Goal: Task Accomplishment & Management: Use online tool/utility

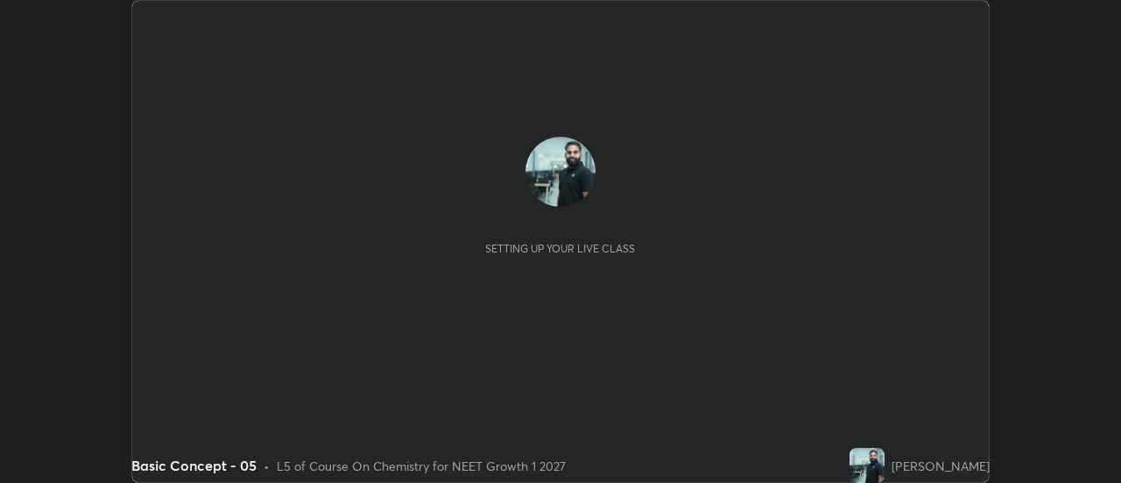
scroll to position [483, 1121]
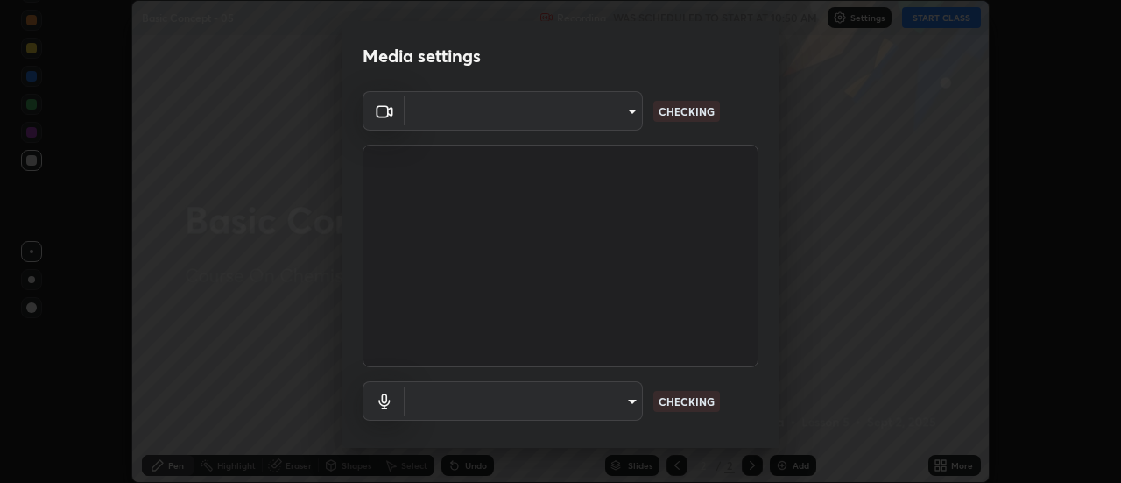
type input "985e4b1f72fc3b9494b48cef3b79fe3b682f9ae0bb15c20acfe574fe2aaad349"
type input "618656b63b7f9ee0ab6491a194f7017e5cc5f8d223736be4f163d7efcd640cbd"
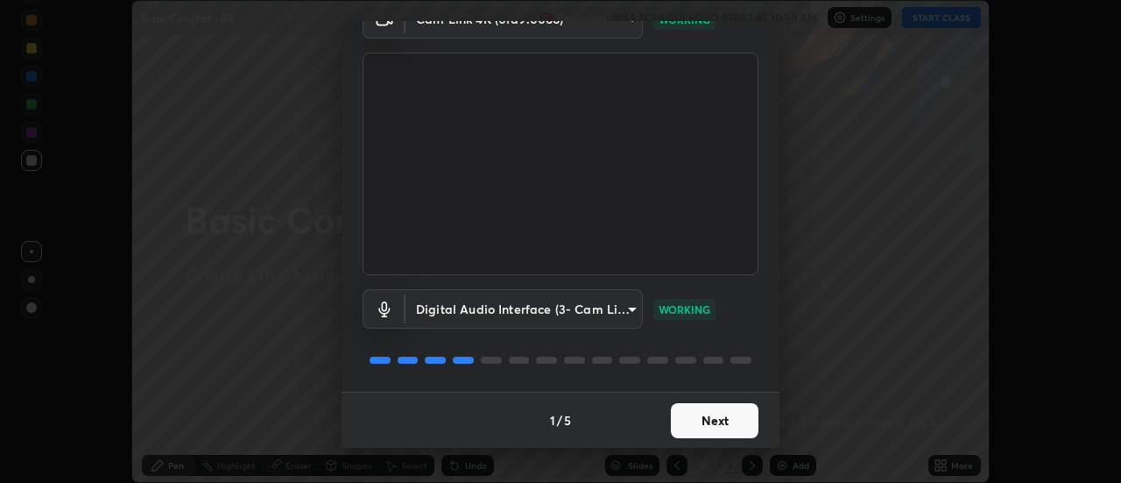
click at [706, 423] on button "Next" at bounding box center [715, 420] width 88 height 35
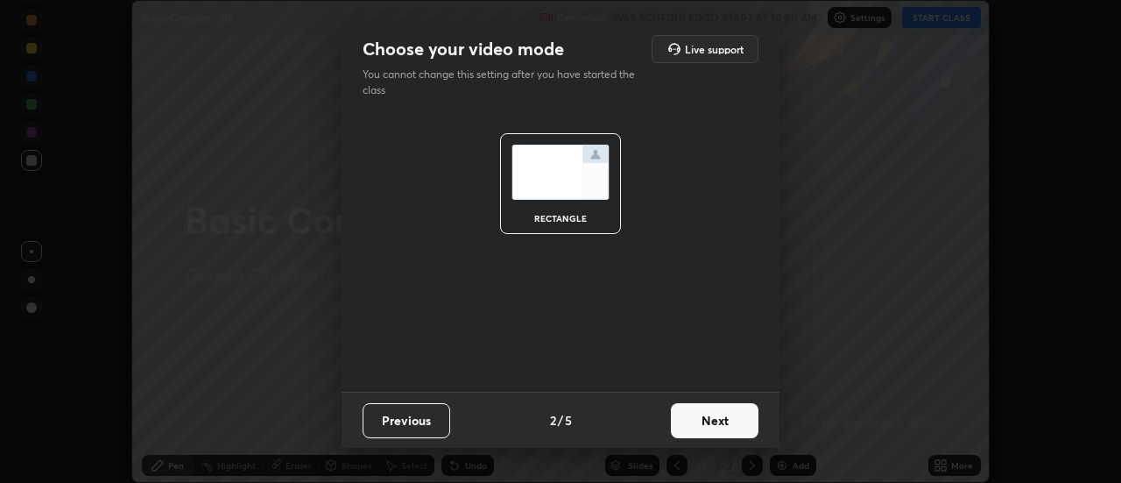
click at [711, 418] on button "Next" at bounding box center [715, 420] width 88 height 35
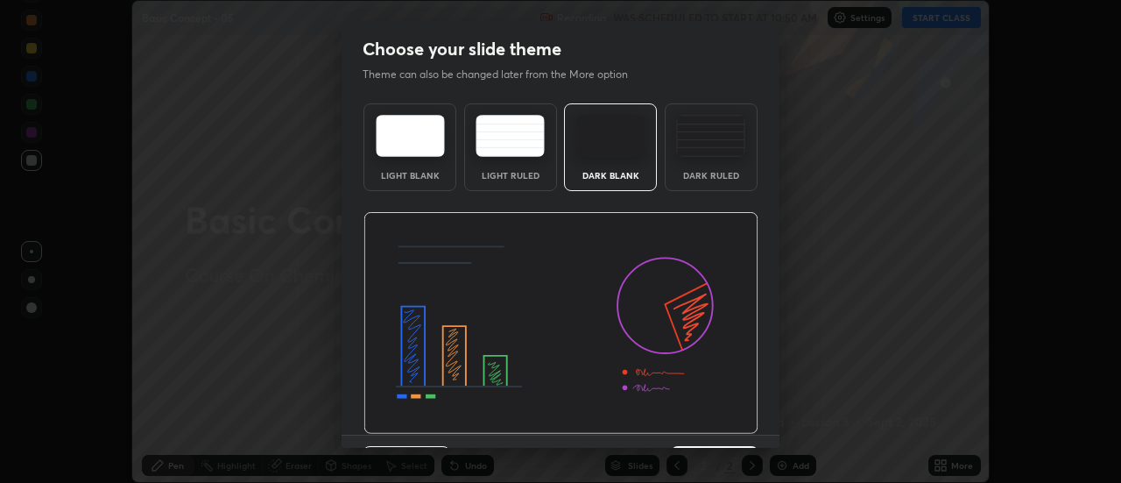
click at [709, 421] on img at bounding box center [561, 323] width 395 height 223
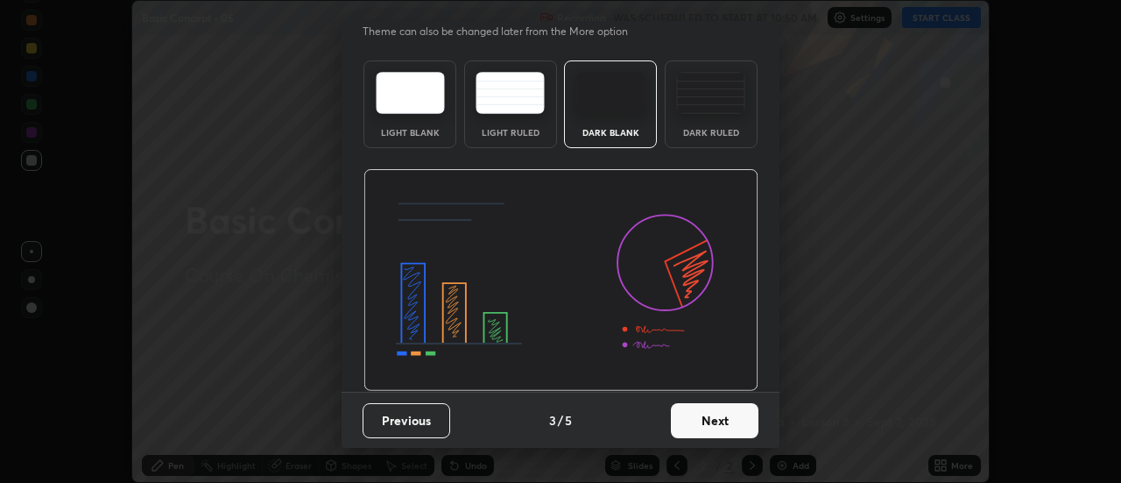
click at [716, 420] on button "Next" at bounding box center [715, 420] width 88 height 35
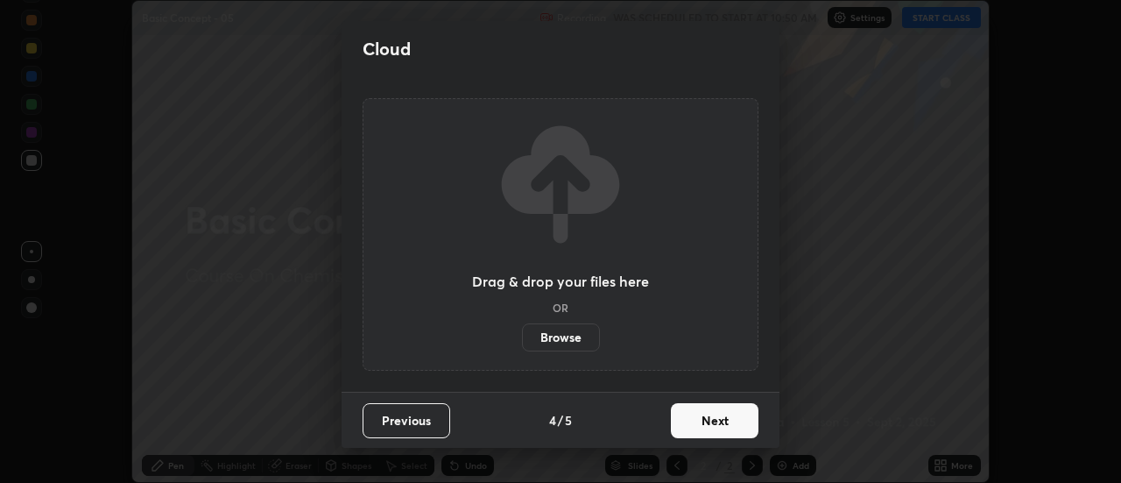
scroll to position [0, 0]
click at [714, 421] on button "Next" at bounding box center [715, 420] width 88 height 35
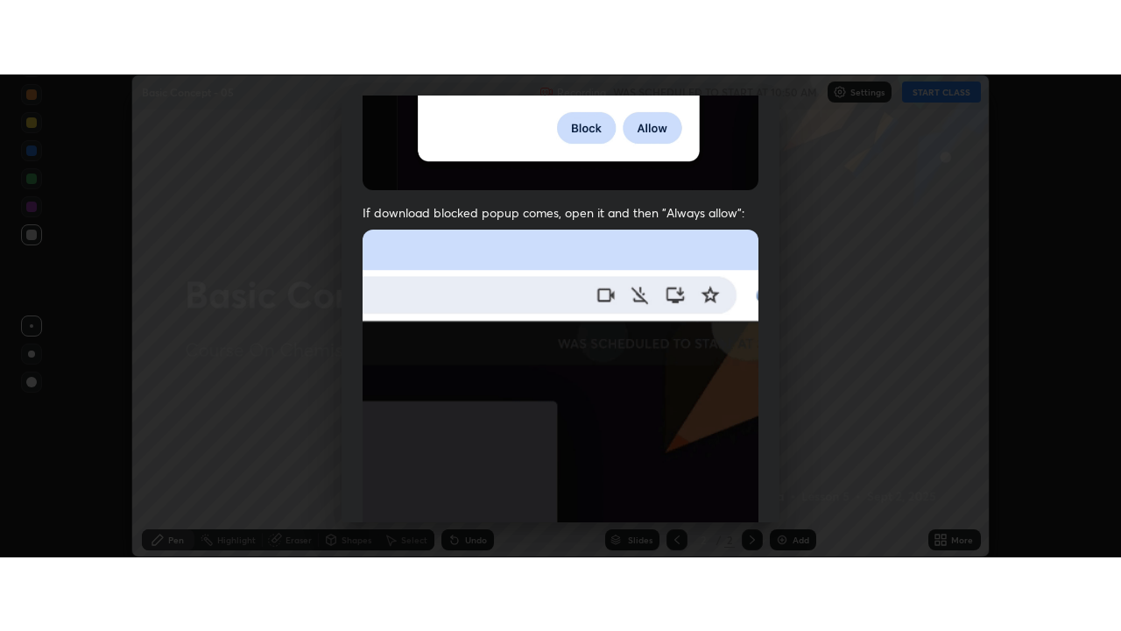
scroll to position [449, 0]
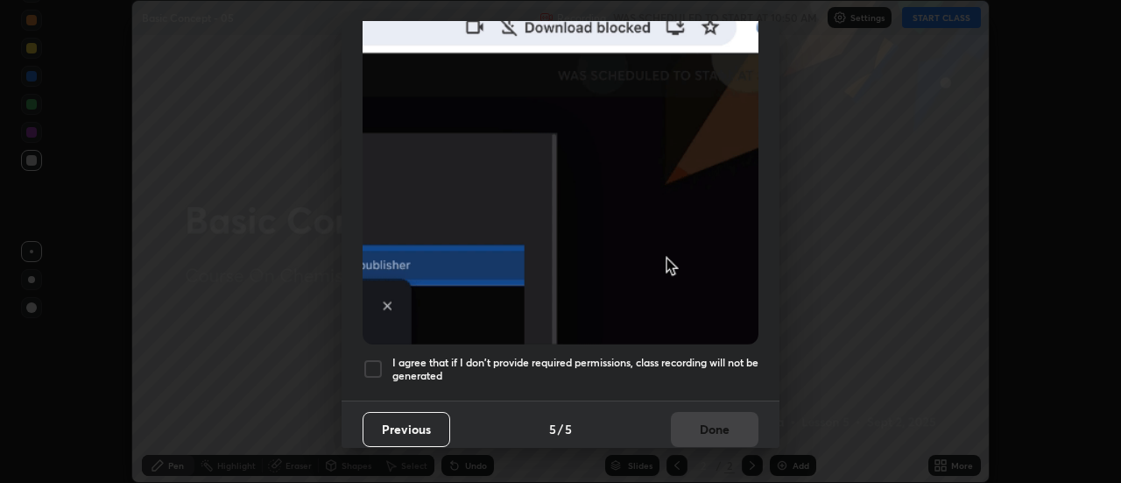
click at [710, 371] on h5 "I agree that if I don't provide required permissions, class recording will not …" at bounding box center [576, 369] width 366 height 27
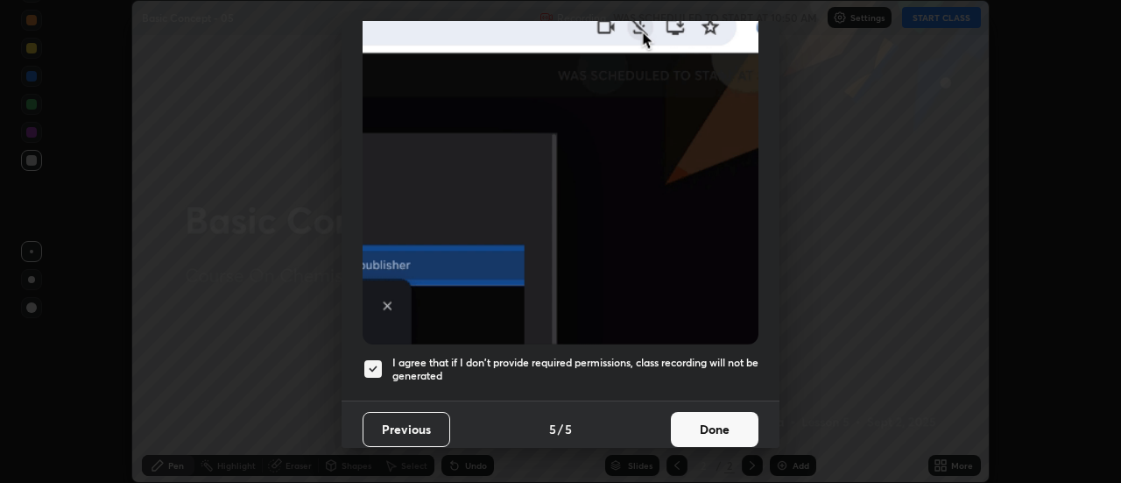
click at [712, 412] on button "Done" at bounding box center [715, 429] width 88 height 35
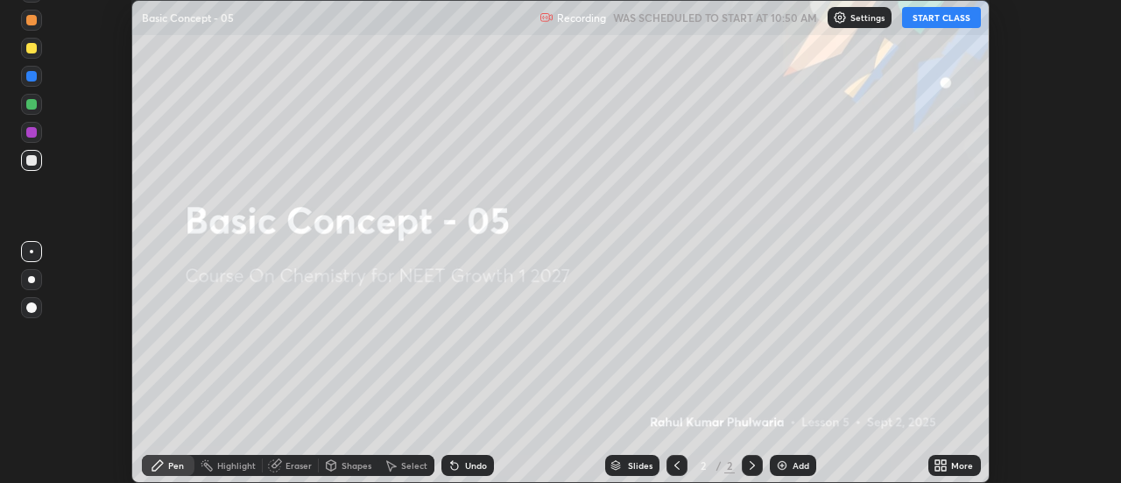
click at [945, 468] on icon at bounding box center [945, 468] width 4 height 4
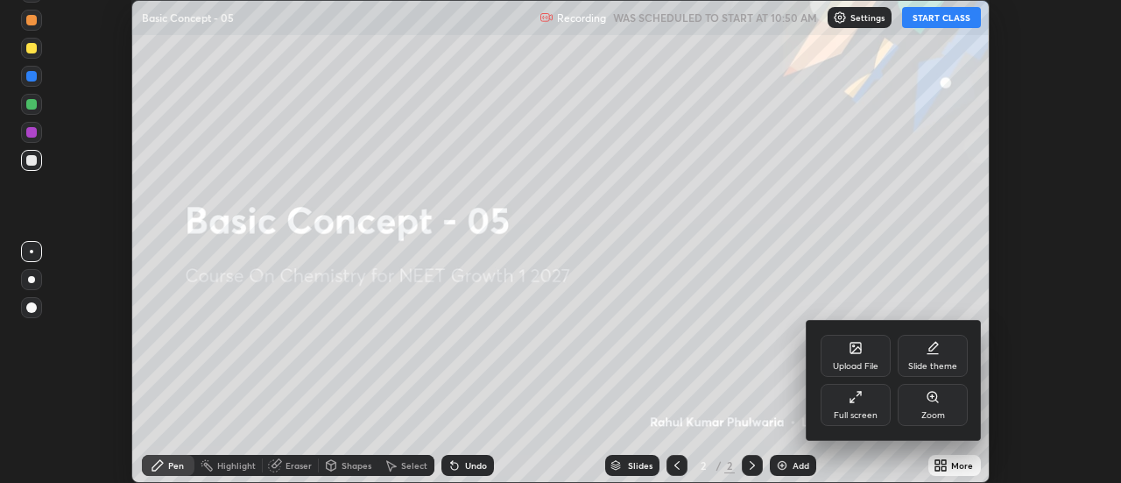
click at [845, 393] on div "Full screen" at bounding box center [856, 405] width 70 height 42
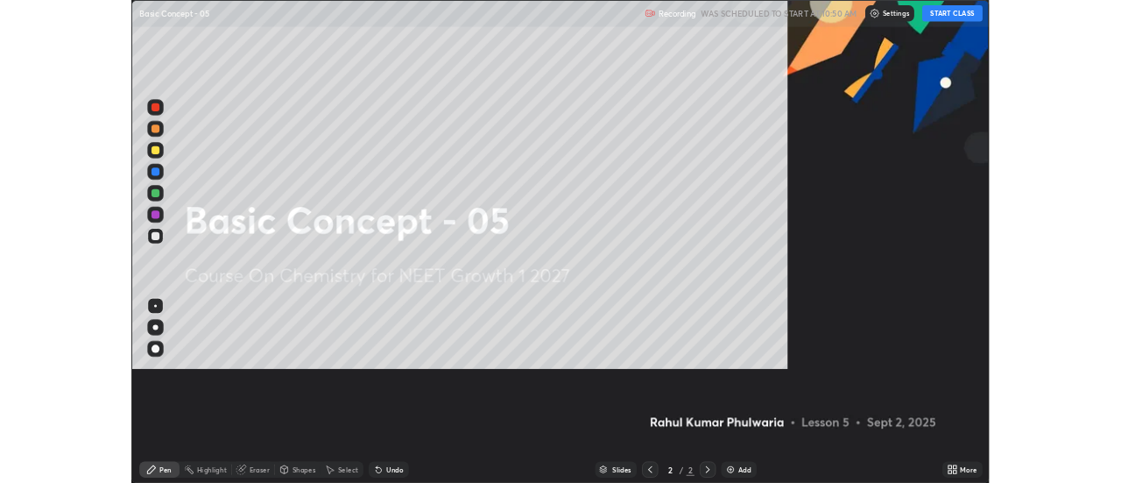
scroll to position [631, 1121]
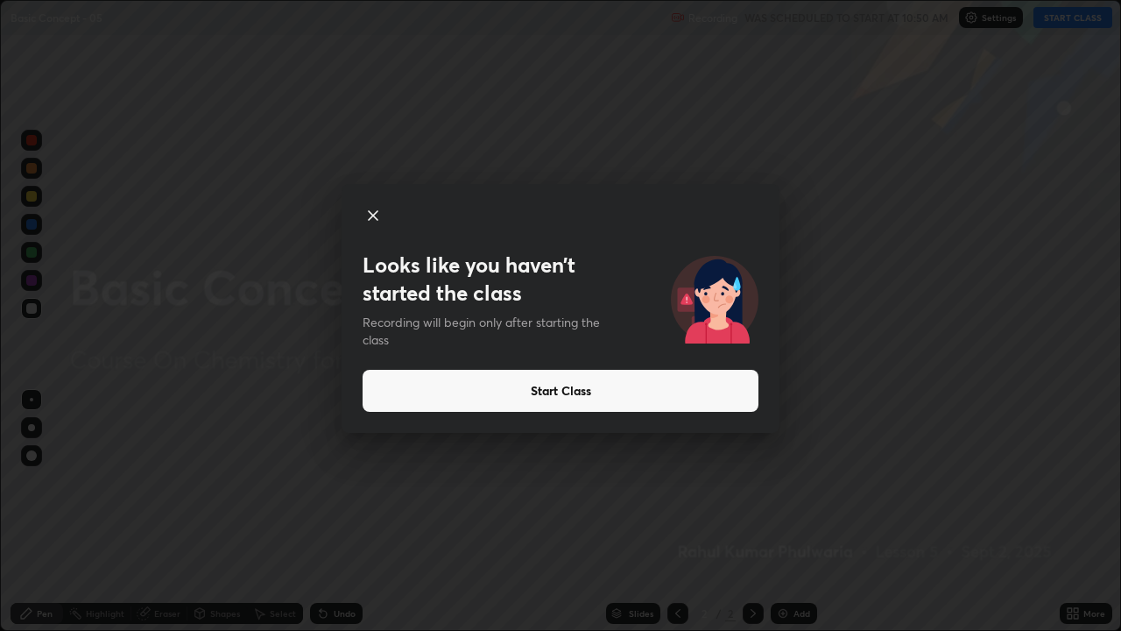
click at [689, 397] on button "Start Class" at bounding box center [561, 391] width 396 height 42
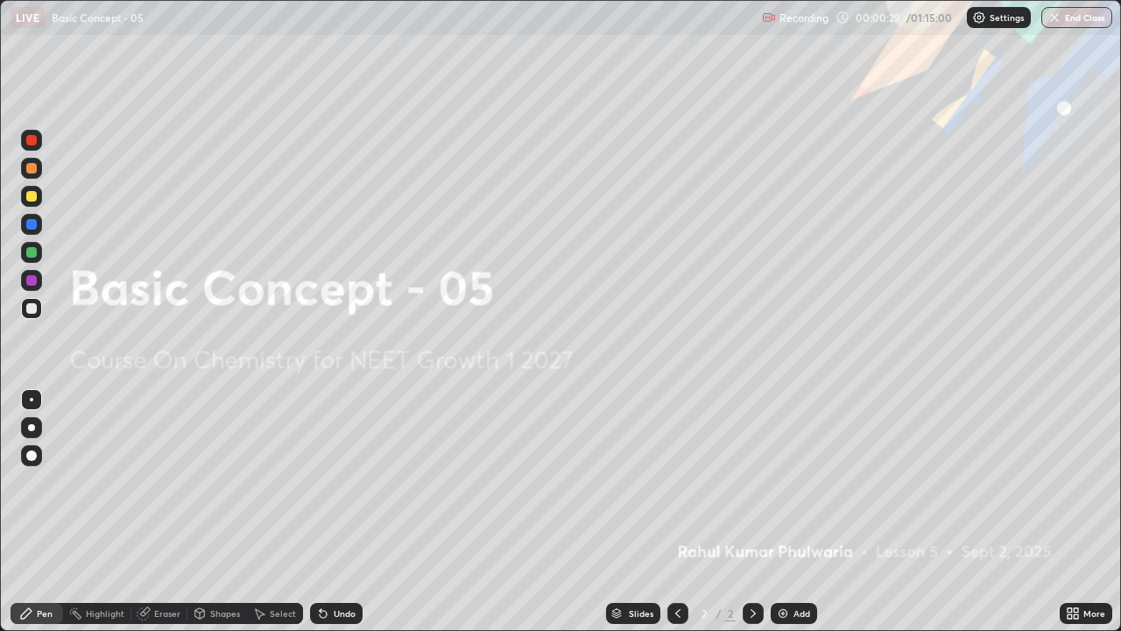
click at [782, 482] on img at bounding box center [783, 613] width 14 height 14
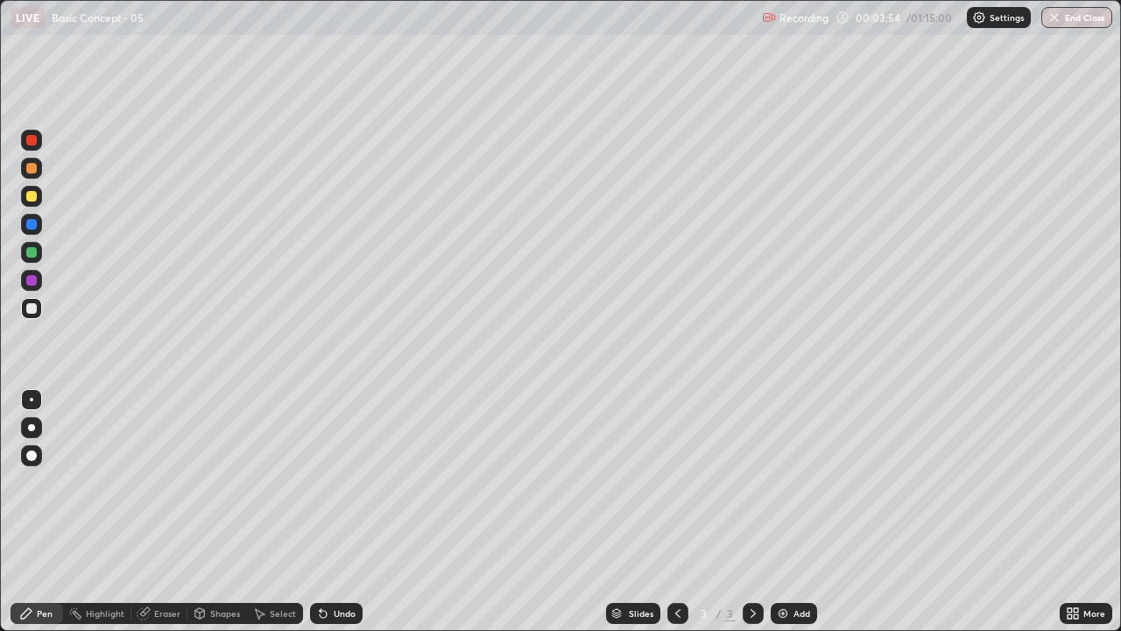
click at [31, 251] on div at bounding box center [31, 252] width 11 height 11
click at [161, 482] on div "Eraser" at bounding box center [167, 613] width 26 height 9
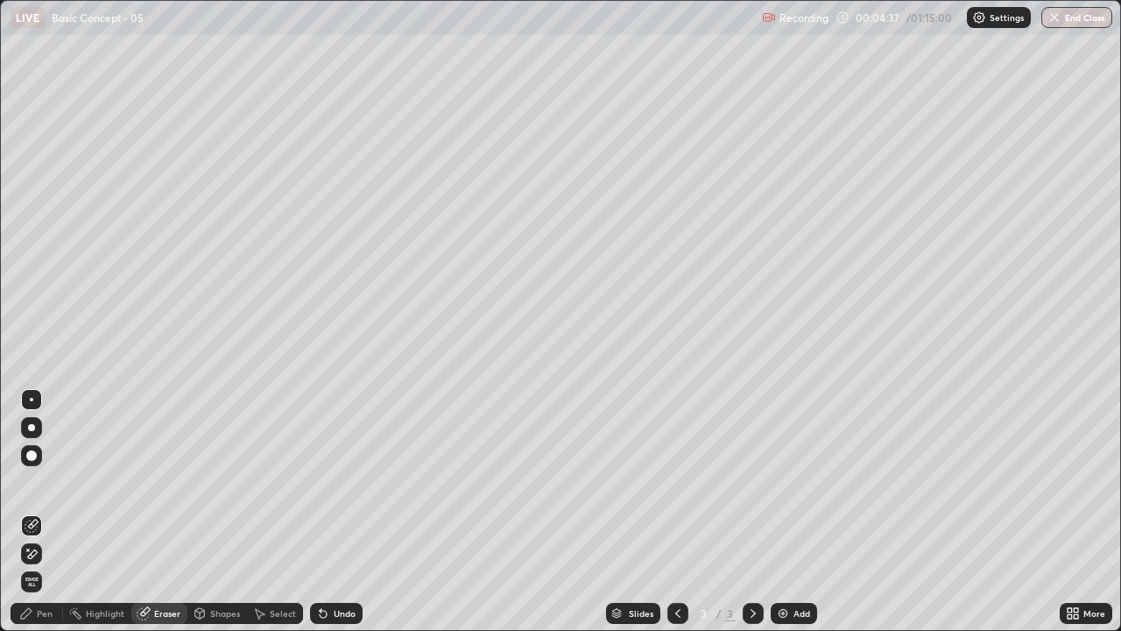
click at [49, 482] on div "Pen" at bounding box center [37, 613] width 53 height 21
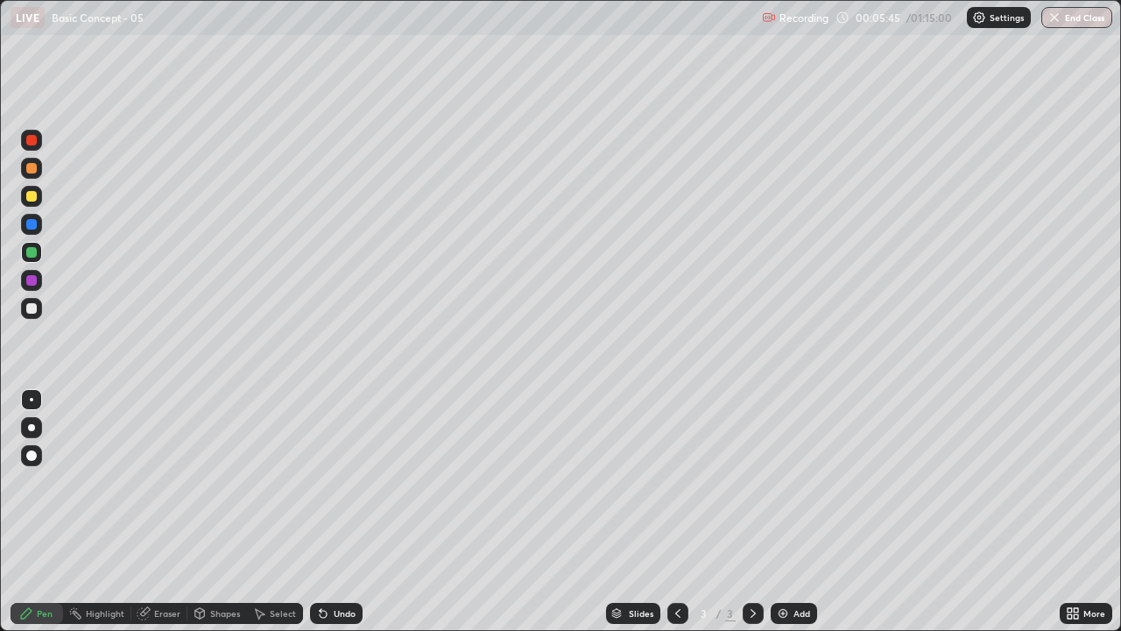
click at [32, 310] on div at bounding box center [31, 308] width 11 height 11
click at [32, 256] on div at bounding box center [31, 252] width 11 height 11
click at [29, 308] on div at bounding box center [31, 308] width 11 height 11
click at [171, 482] on div "Eraser" at bounding box center [167, 613] width 26 height 9
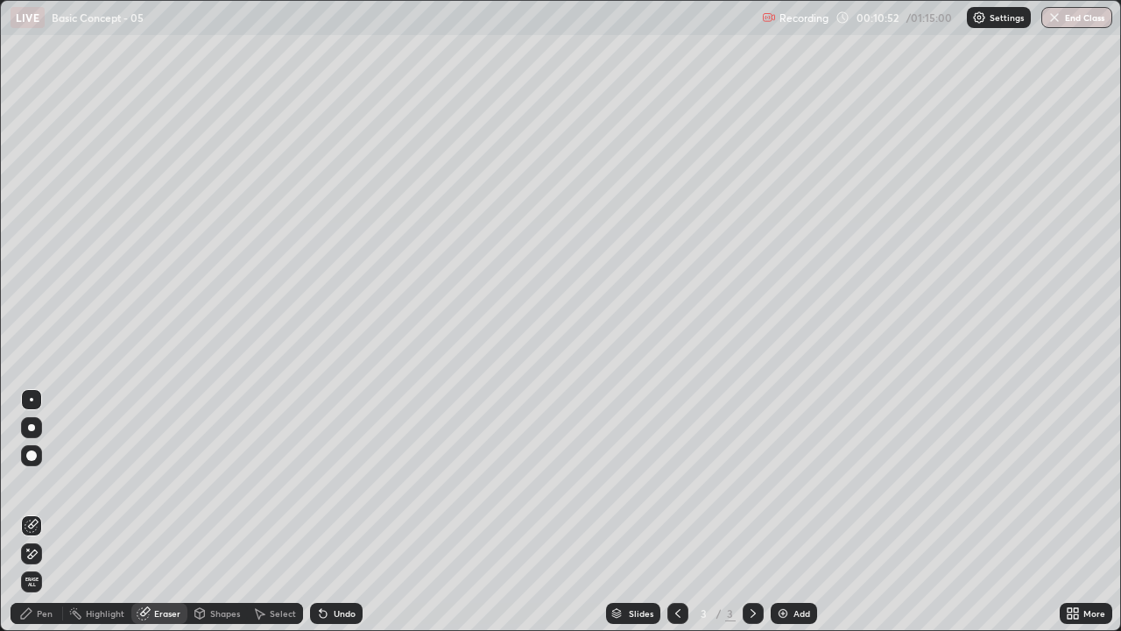
click at [50, 482] on div "Pen" at bounding box center [45, 613] width 16 height 9
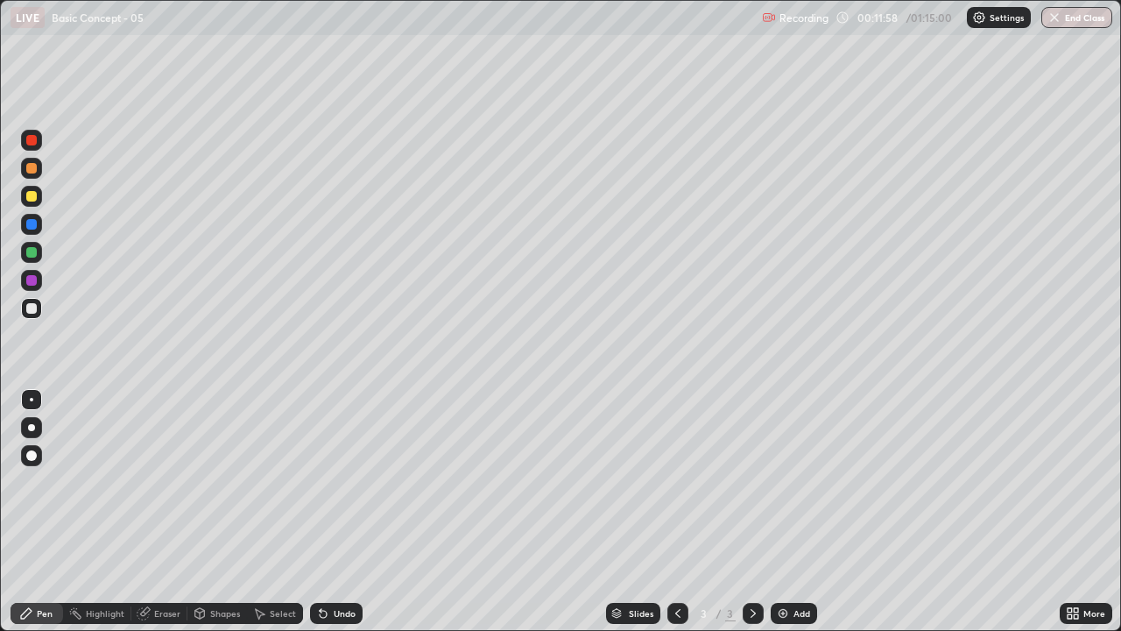
click at [171, 482] on div "Eraser" at bounding box center [167, 613] width 26 height 9
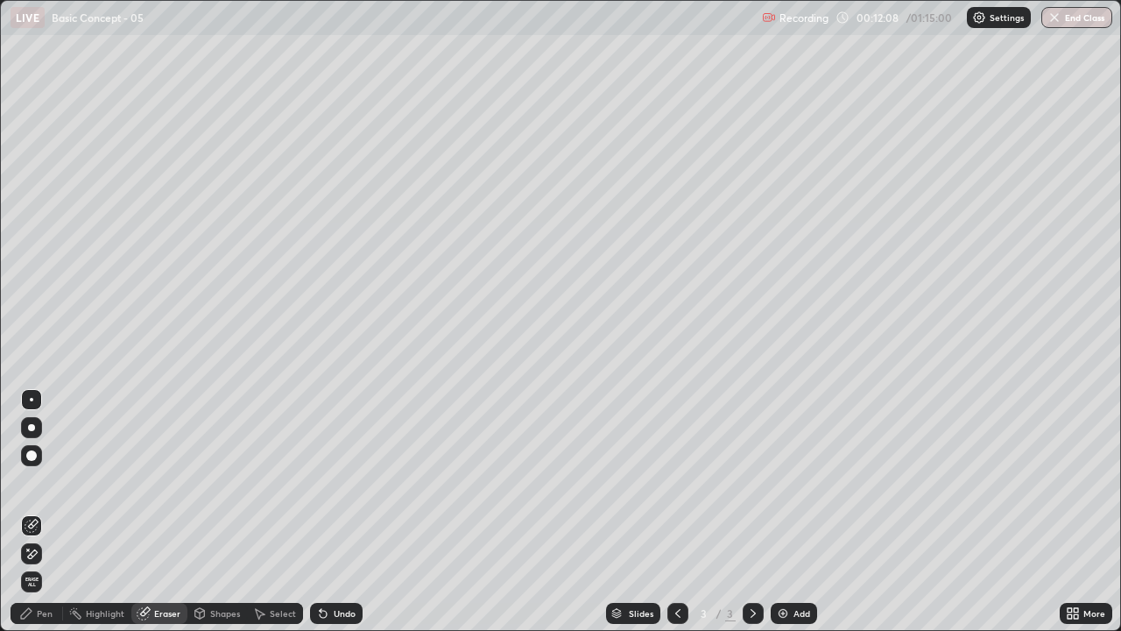
click at [44, 482] on div "Pen" at bounding box center [45, 613] width 16 height 9
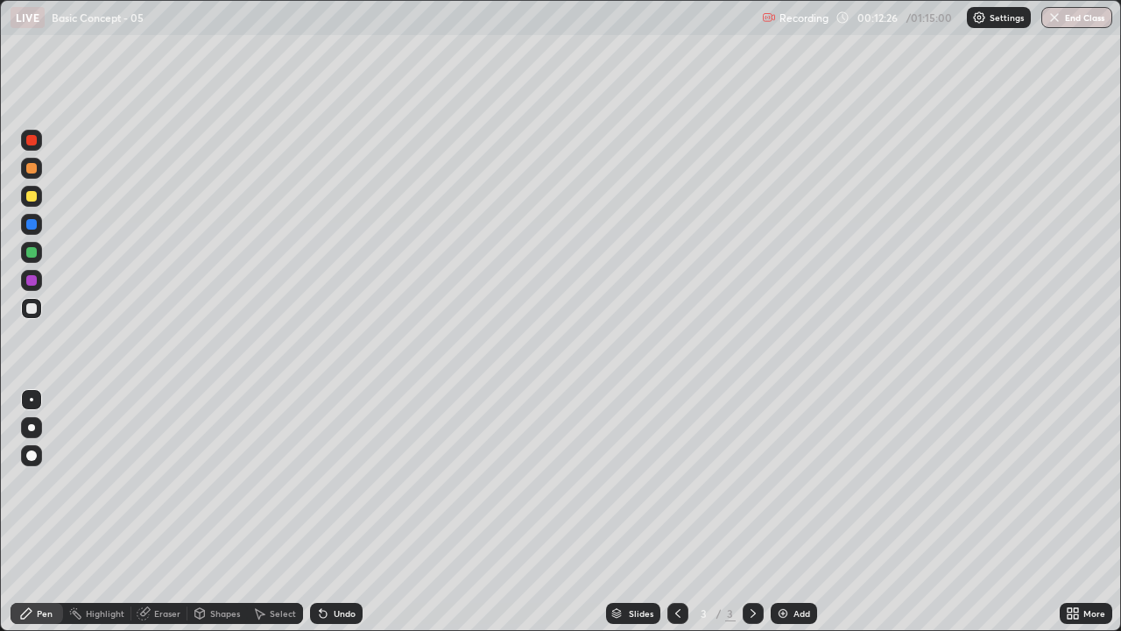
click at [164, 482] on div "Eraser" at bounding box center [167, 613] width 26 height 9
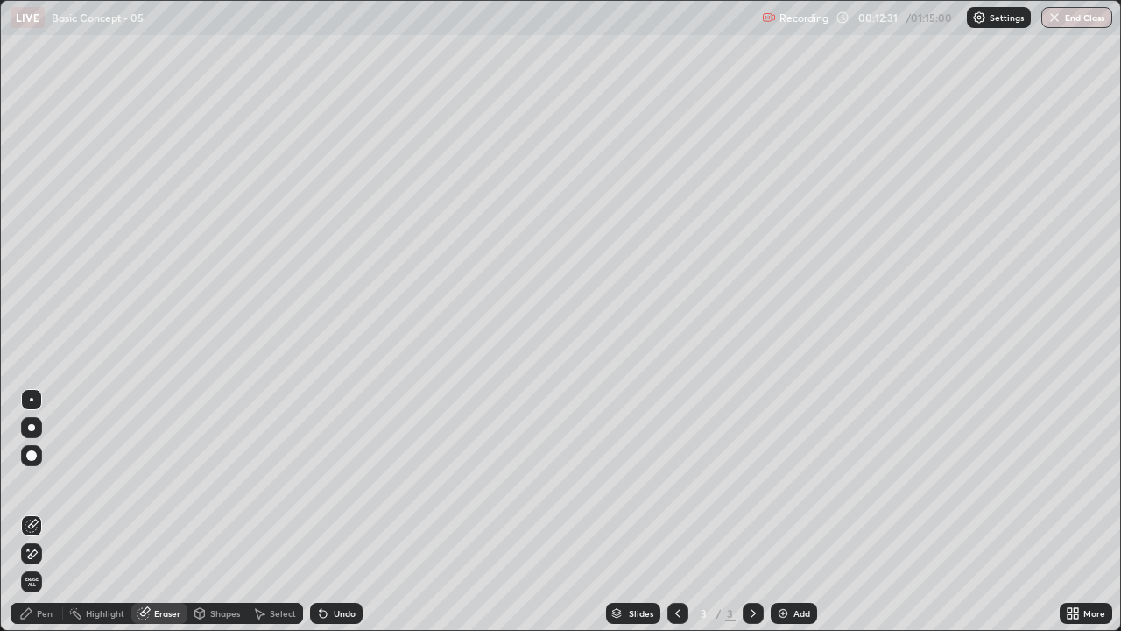
click at [54, 482] on div "Pen" at bounding box center [37, 613] width 53 height 21
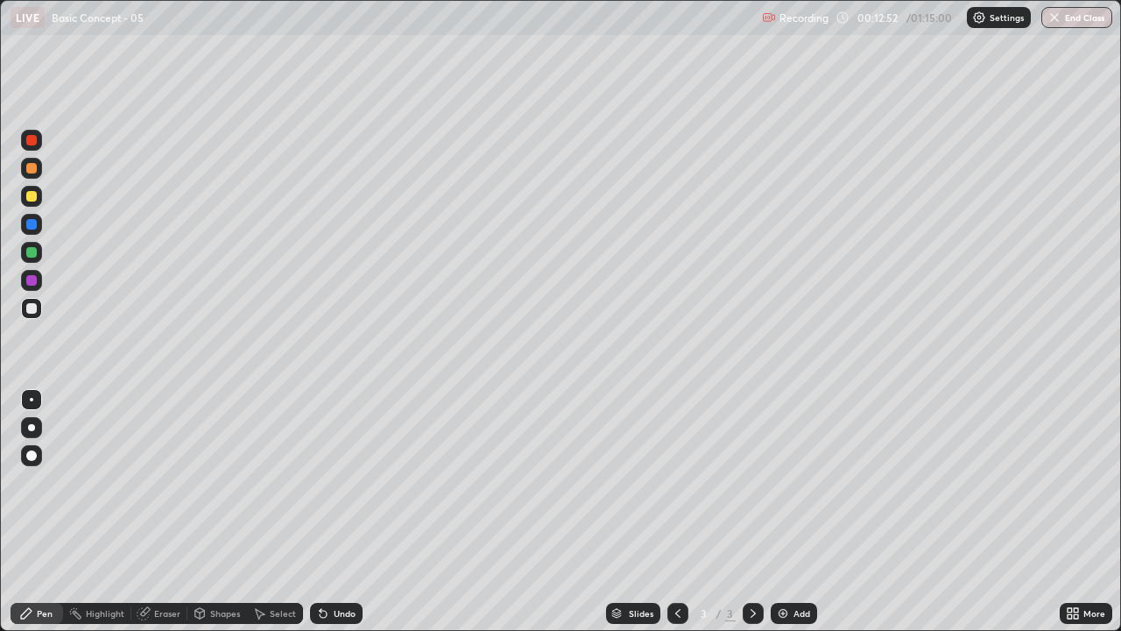
click at [26, 256] on div at bounding box center [31, 252] width 21 height 21
click at [29, 309] on div at bounding box center [31, 308] width 11 height 11
click at [780, 482] on img at bounding box center [783, 613] width 14 height 14
click at [676, 482] on icon at bounding box center [678, 613] width 14 height 14
click at [755, 482] on icon at bounding box center [753, 613] width 14 height 14
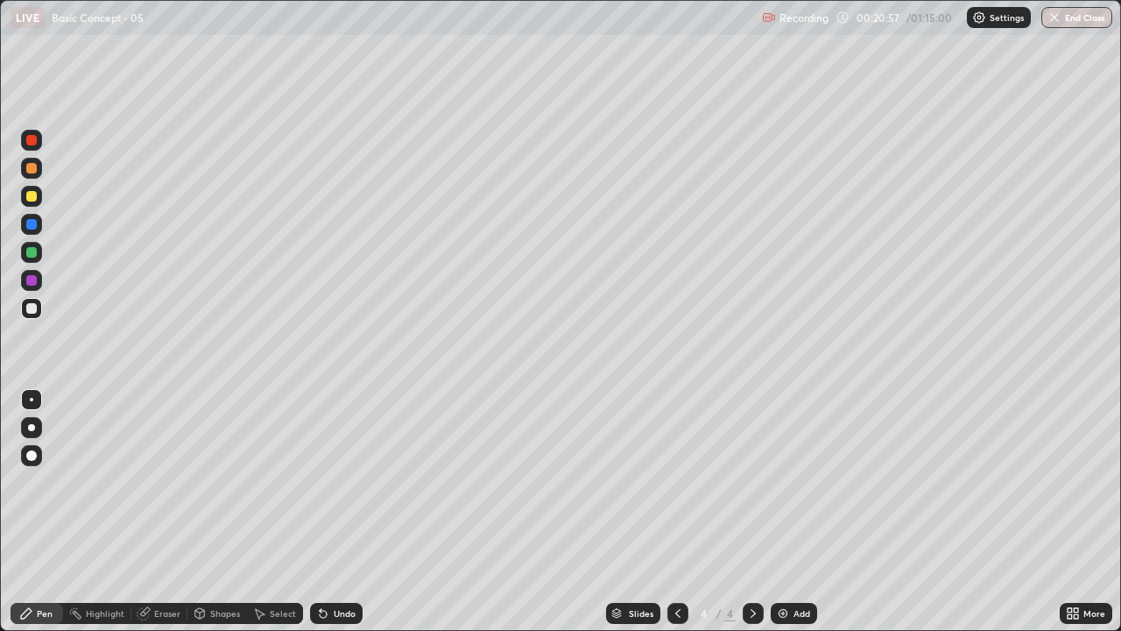
click at [32, 257] on div at bounding box center [31, 252] width 11 height 11
click at [31, 192] on div at bounding box center [31, 196] width 11 height 11
click at [161, 482] on div "Eraser" at bounding box center [167, 613] width 26 height 9
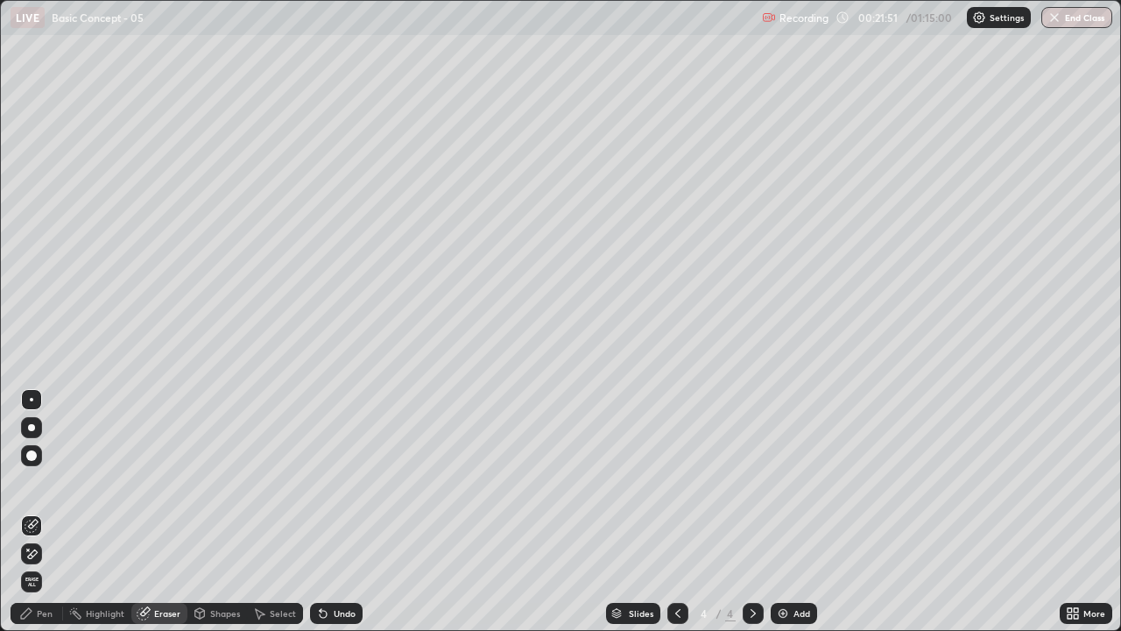
click at [45, 482] on div "Pen" at bounding box center [45, 613] width 16 height 9
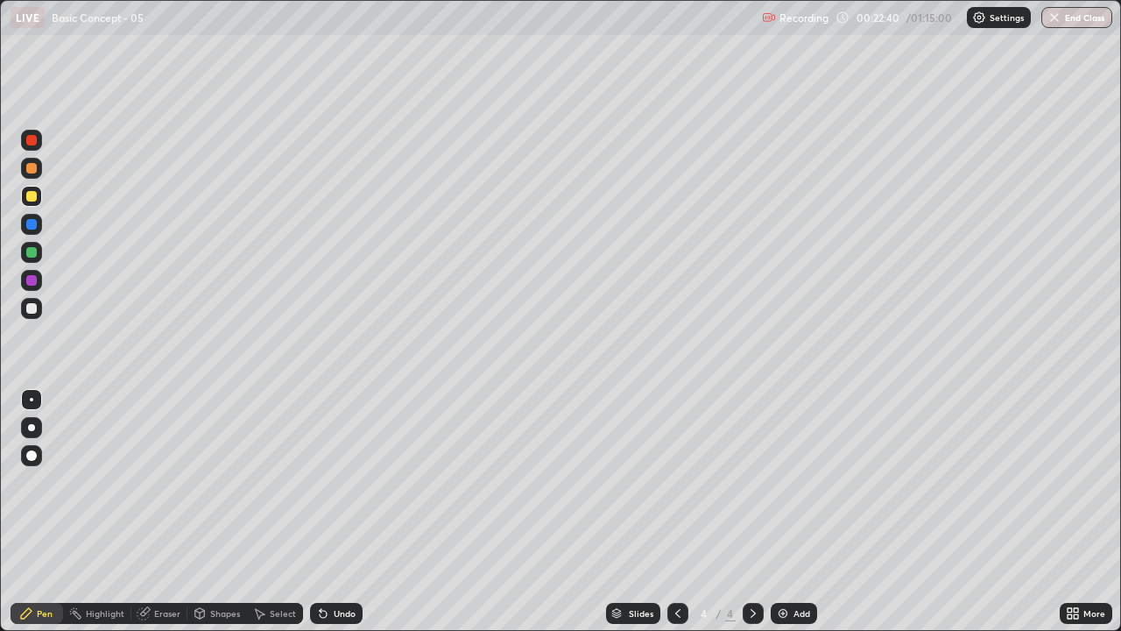
click at [32, 310] on div at bounding box center [31, 308] width 11 height 11
click at [28, 252] on div at bounding box center [31, 252] width 11 height 11
click at [30, 198] on div at bounding box center [31, 196] width 11 height 11
click at [26, 313] on div at bounding box center [31, 308] width 21 height 21
click at [30, 308] on div at bounding box center [31, 308] width 11 height 11
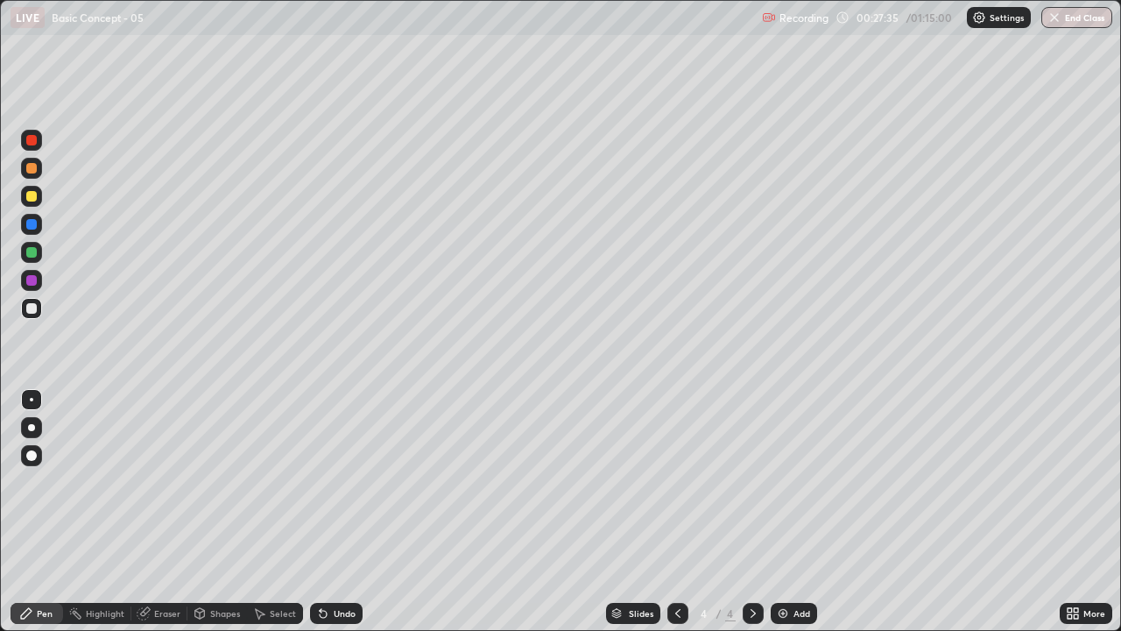
click at [784, 482] on img at bounding box center [783, 613] width 14 height 14
click at [31, 253] on div at bounding box center [31, 252] width 11 height 11
click at [29, 313] on div at bounding box center [31, 308] width 11 height 11
click at [29, 254] on div at bounding box center [31, 252] width 11 height 11
click at [31, 307] on div at bounding box center [31, 308] width 11 height 11
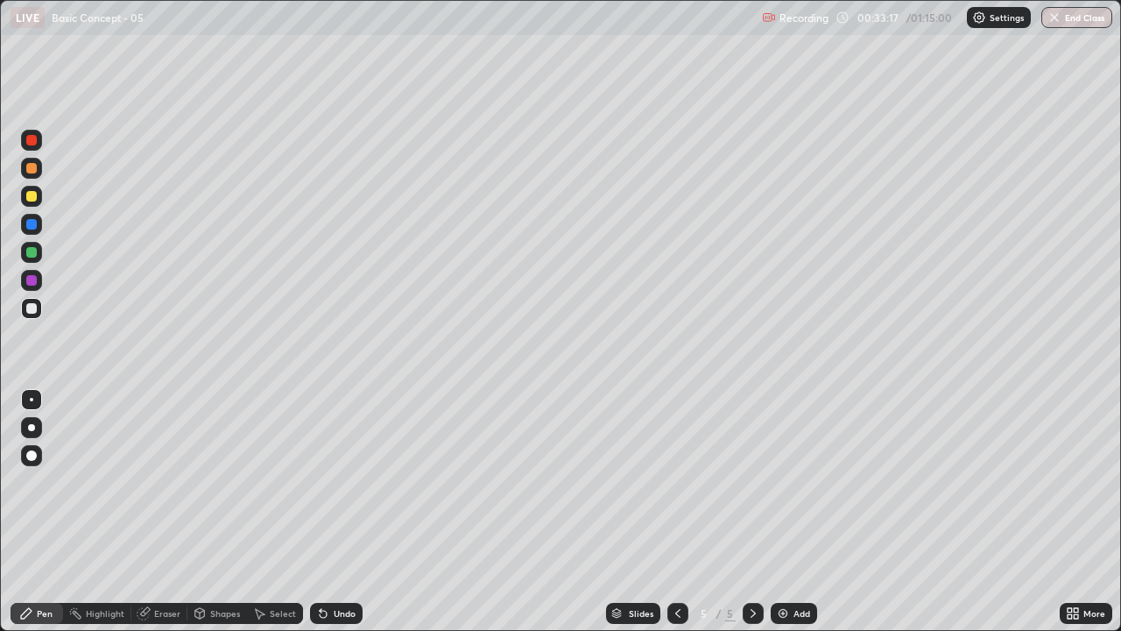
click at [29, 257] on div at bounding box center [31, 252] width 11 height 11
click at [32, 311] on div at bounding box center [31, 308] width 11 height 11
click at [29, 251] on div at bounding box center [31, 252] width 11 height 11
click at [30, 310] on div at bounding box center [31, 308] width 11 height 11
click at [777, 482] on img at bounding box center [783, 613] width 14 height 14
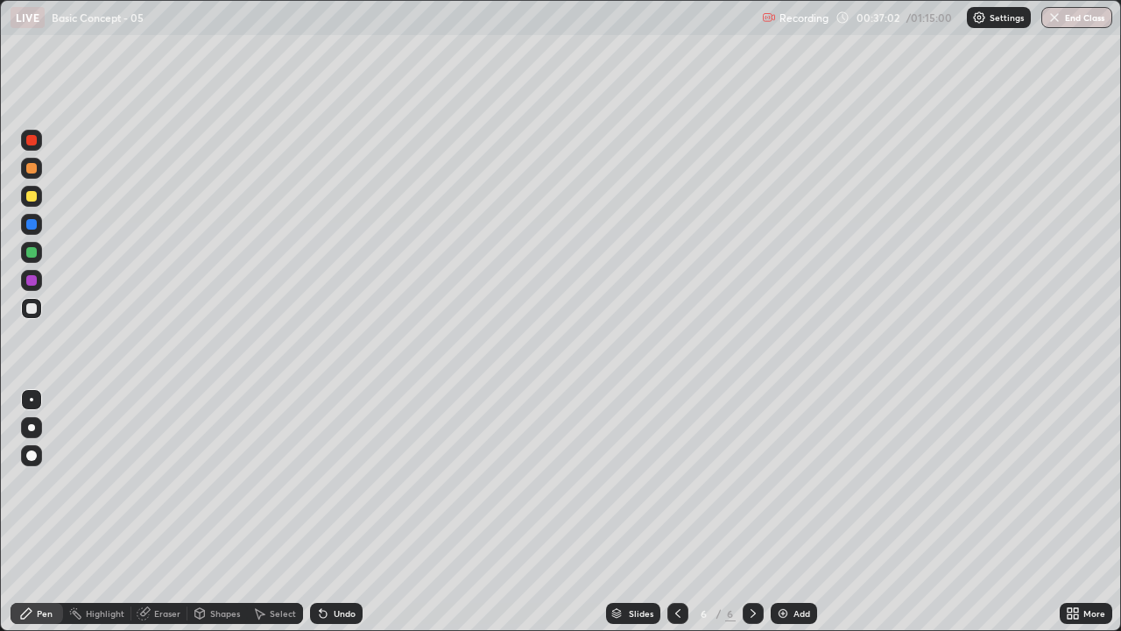
click at [30, 254] on div at bounding box center [31, 252] width 11 height 11
click at [31, 312] on div at bounding box center [31, 308] width 11 height 11
click at [31, 254] on div at bounding box center [31, 252] width 11 height 11
click at [27, 306] on div at bounding box center [31, 308] width 11 height 11
click at [29, 254] on div at bounding box center [31, 252] width 11 height 11
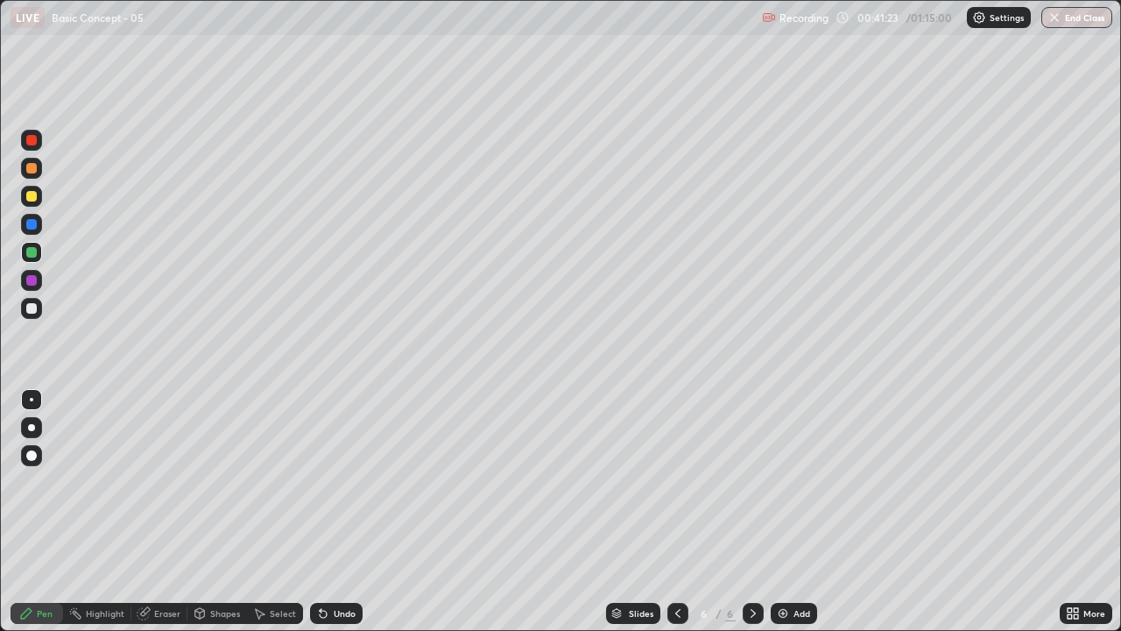
click at [31, 308] on div at bounding box center [31, 308] width 11 height 11
click at [32, 259] on div at bounding box center [31, 252] width 21 height 21
click at [32, 145] on div at bounding box center [31, 140] width 11 height 11
click at [29, 308] on div at bounding box center [31, 308] width 11 height 11
click at [780, 482] on img at bounding box center [783, 613] width 14 height 14
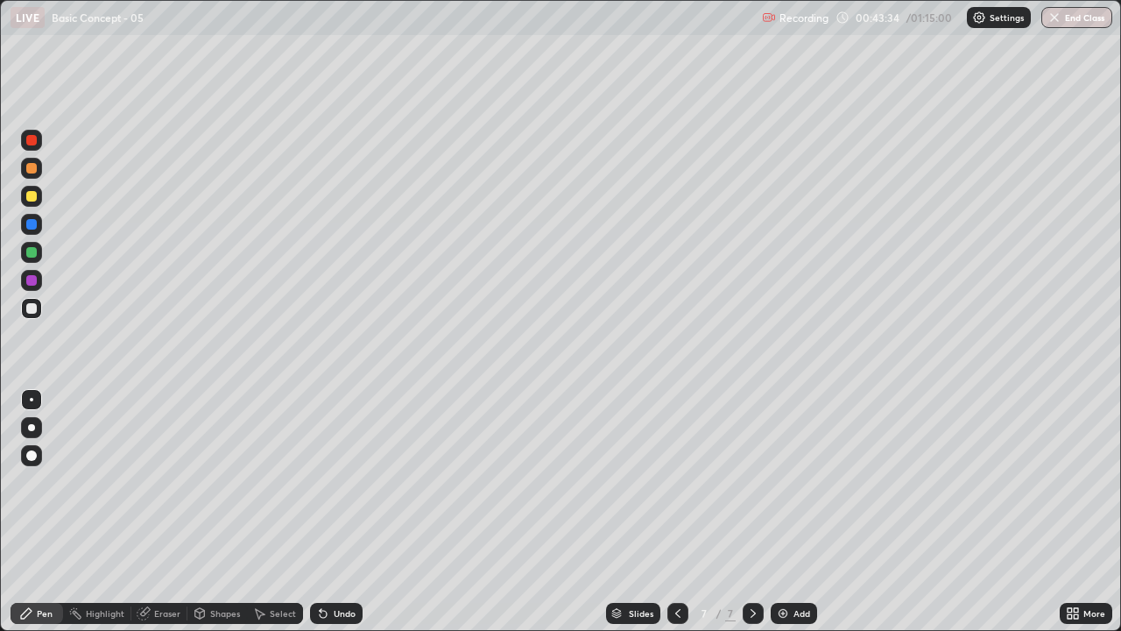
click at [162, 482] on div "Eraser" at bounding box center [167, 613] width 26 height 9
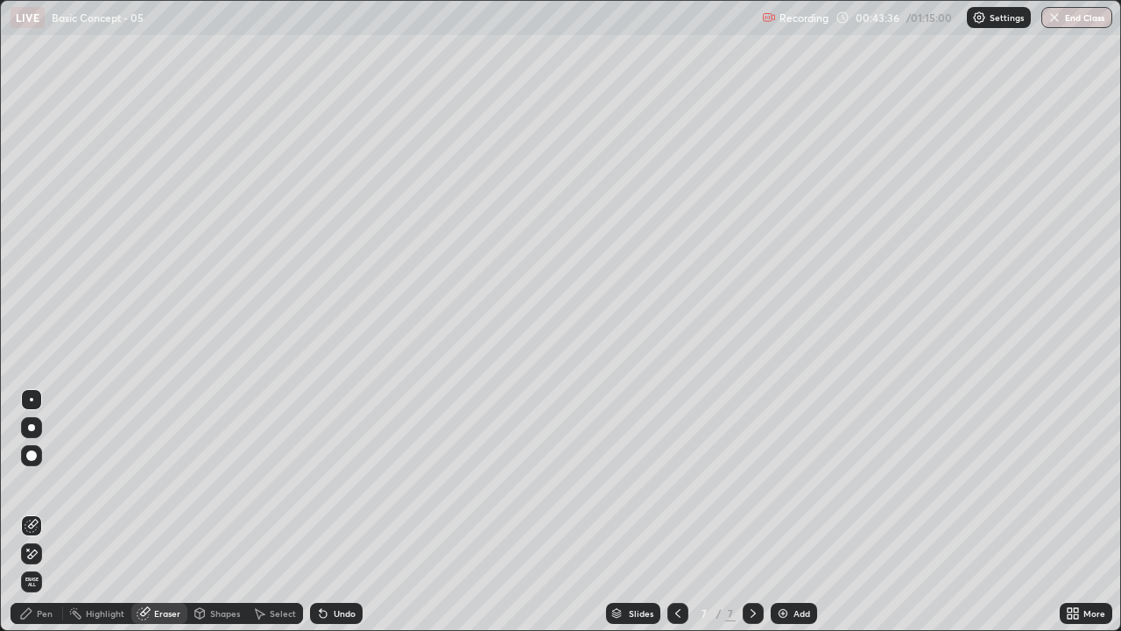
click at [56, 482] on div "Pen" at bounding box center [37, 613] width 53 height 21
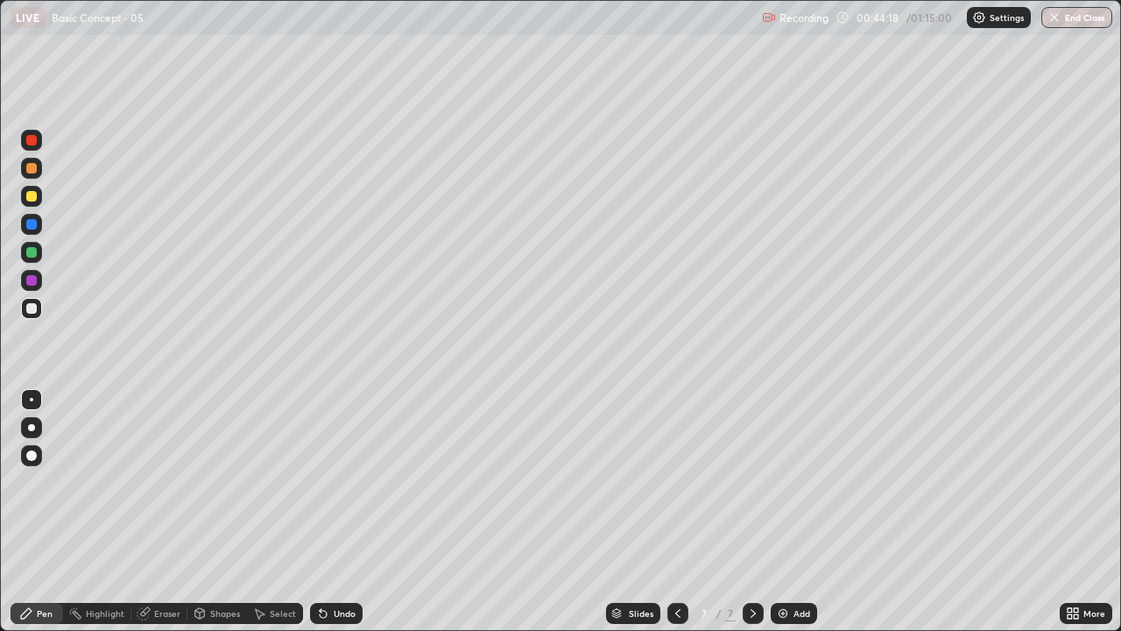
click at [31, 253] on div at bounding box center [31, 252] width 11 height 11
click at [26, 306] on div at bounding box center [31, 308] width 11 height 11
click at [29, 253] on div at bounding box center [31, 252] width 11 height 11
click at [672, 482] on icon at bounding box center [678, 613] width 14 height 14
click at [750, 482] on icon at bounding box center [753, 613] width 14 height 14
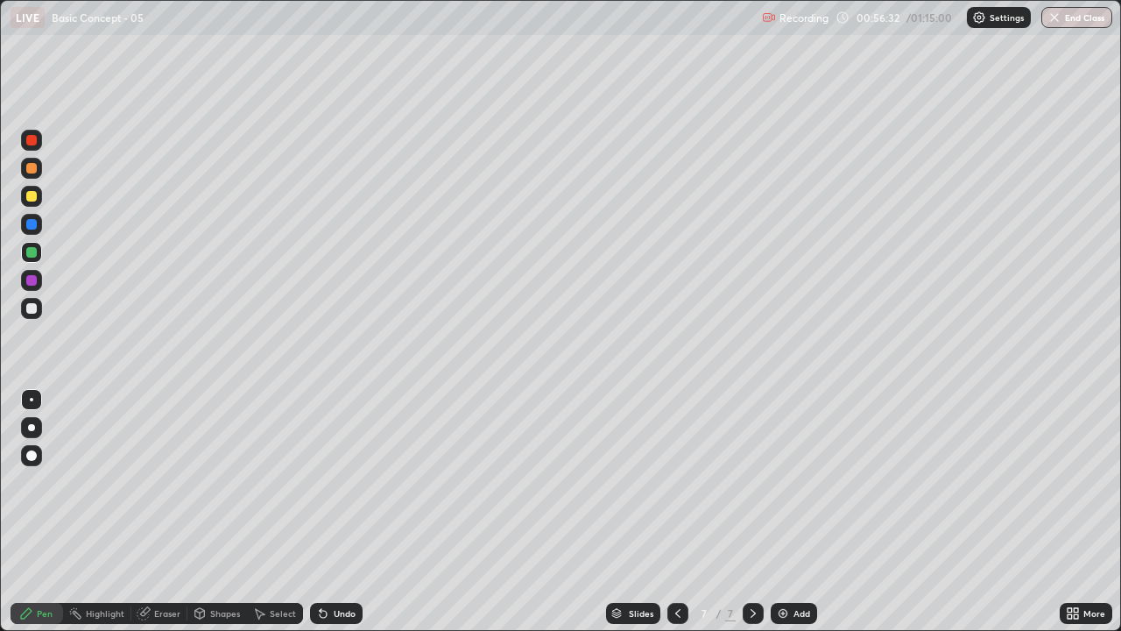
click at [30, 313] on div at bounding box center [31, 308] width 11 height 11
click at [787, 482] on img at bounding box center [783, 613] width 14 height 14
click at [154, 482] on div "Eraser" at bounding box center [167, 613] width 26 height 9
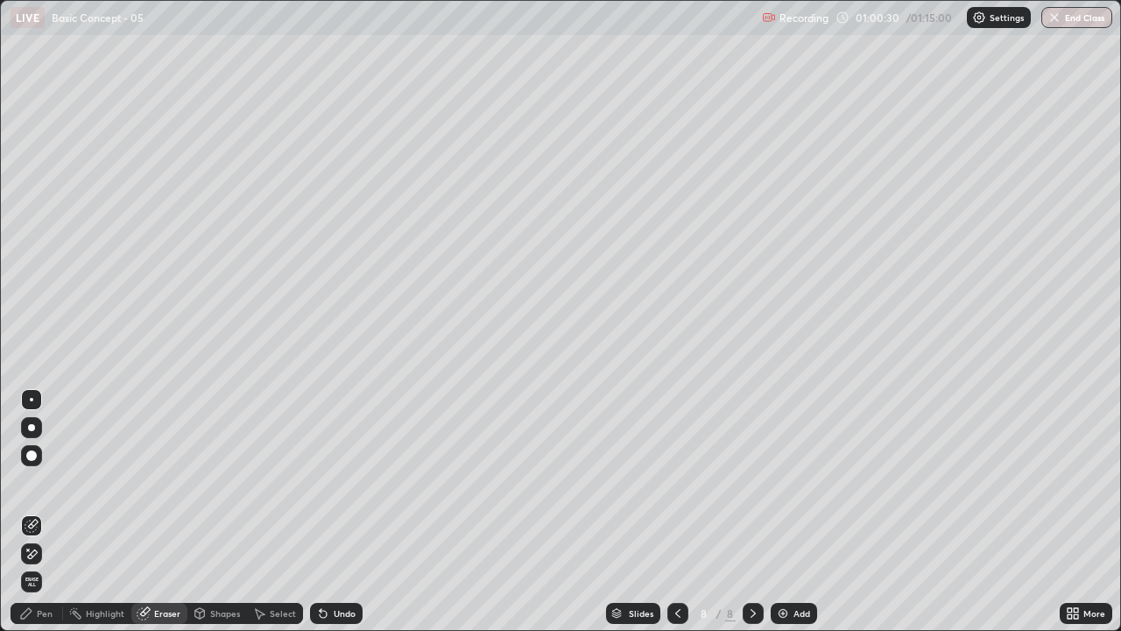
click at [46, 482] on div "Pen" at bounding box center [45, 613] width 16 height 9
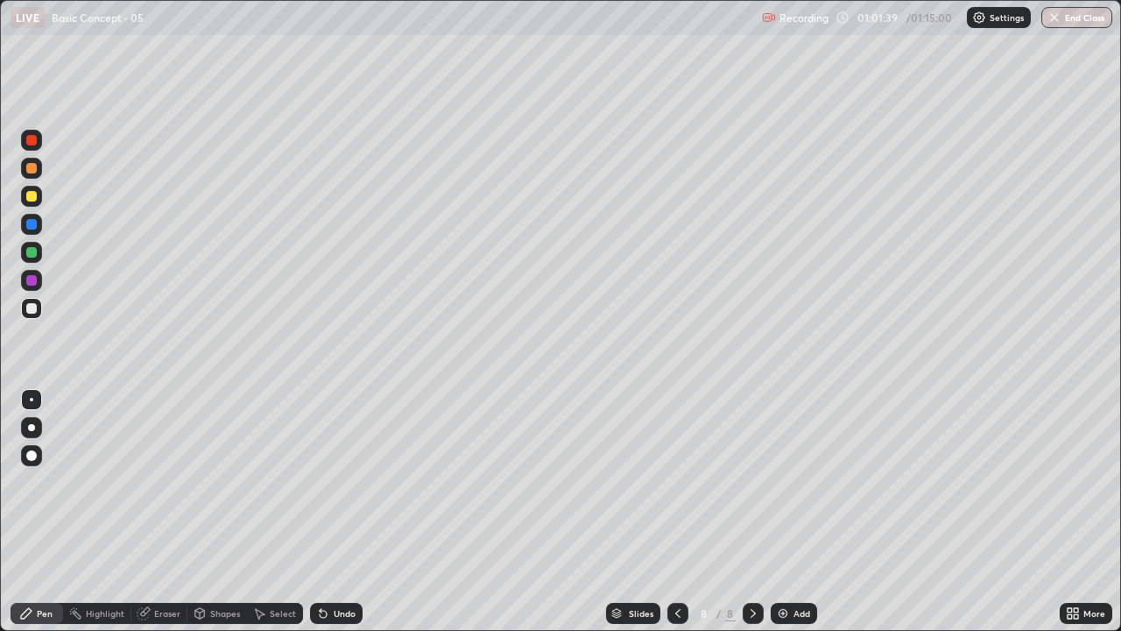
click at [29, 253] on div at bounding box center [31, 252] width 11 height 11
click at [39, 310] on div at bounding box center [31, 308] width 21 height 21
click at [786, 482] on img at bounding box center [783, 613] width 14 height 14
click at [31, 256] on div at bounding box center [31, 252] width 11 height 11
click at [33, 308] on div at bounding box center [31, 308] width 11 height 11
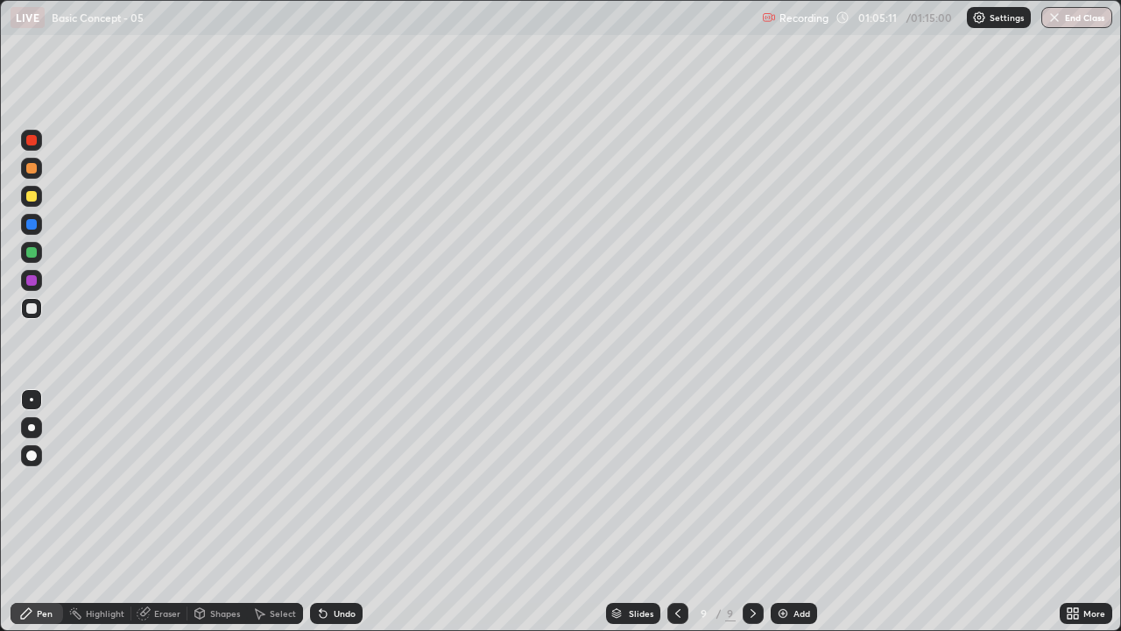
click at [29, 254] on div at bounding box center [31, 252] width 11 height 11
click at [675, 482] on icon at bounding box center [678, 613] width 14 height 14
click at [1083, 18] on button "End Class" at bounding box center [1077, 17] width 71 height 21
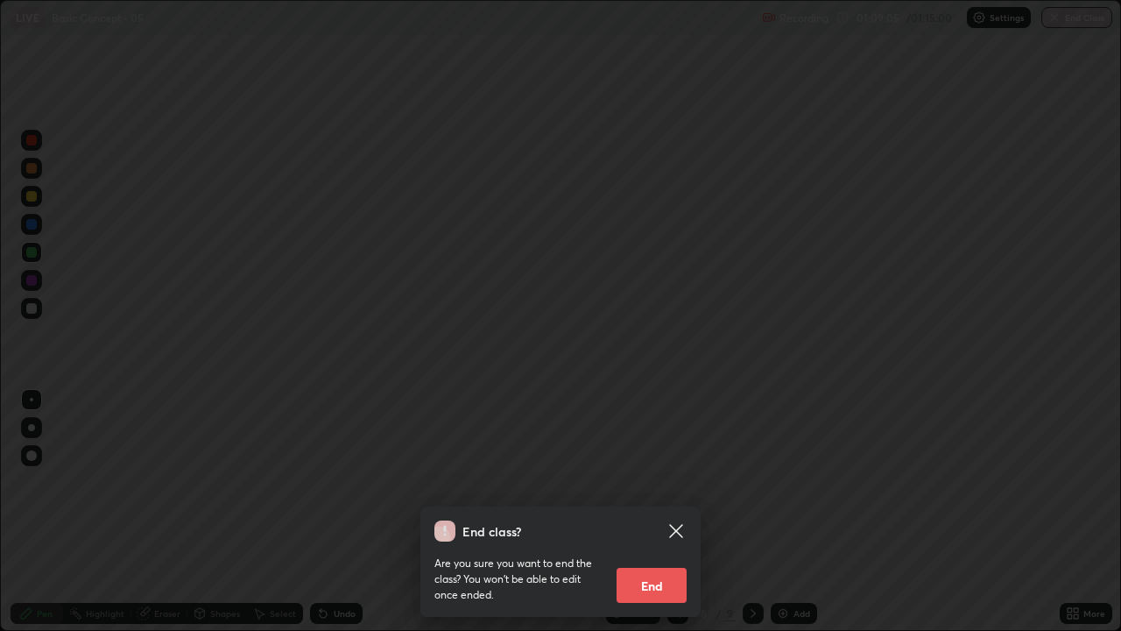
click at [649, 482] on button "End" at bounding box center [652, 585] width 70 height 35
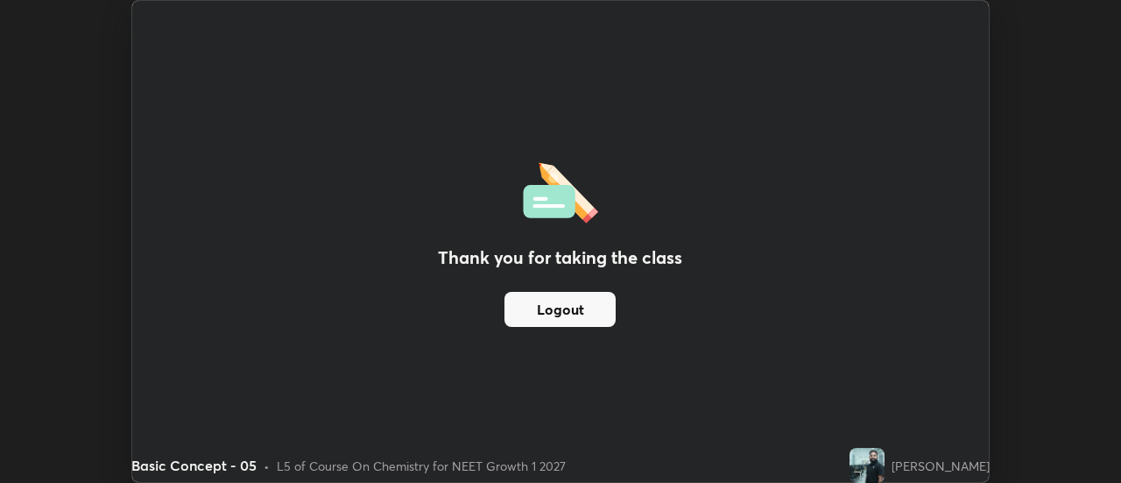
scroll to position [87134, 86495]
